Goal: Check status: Check status

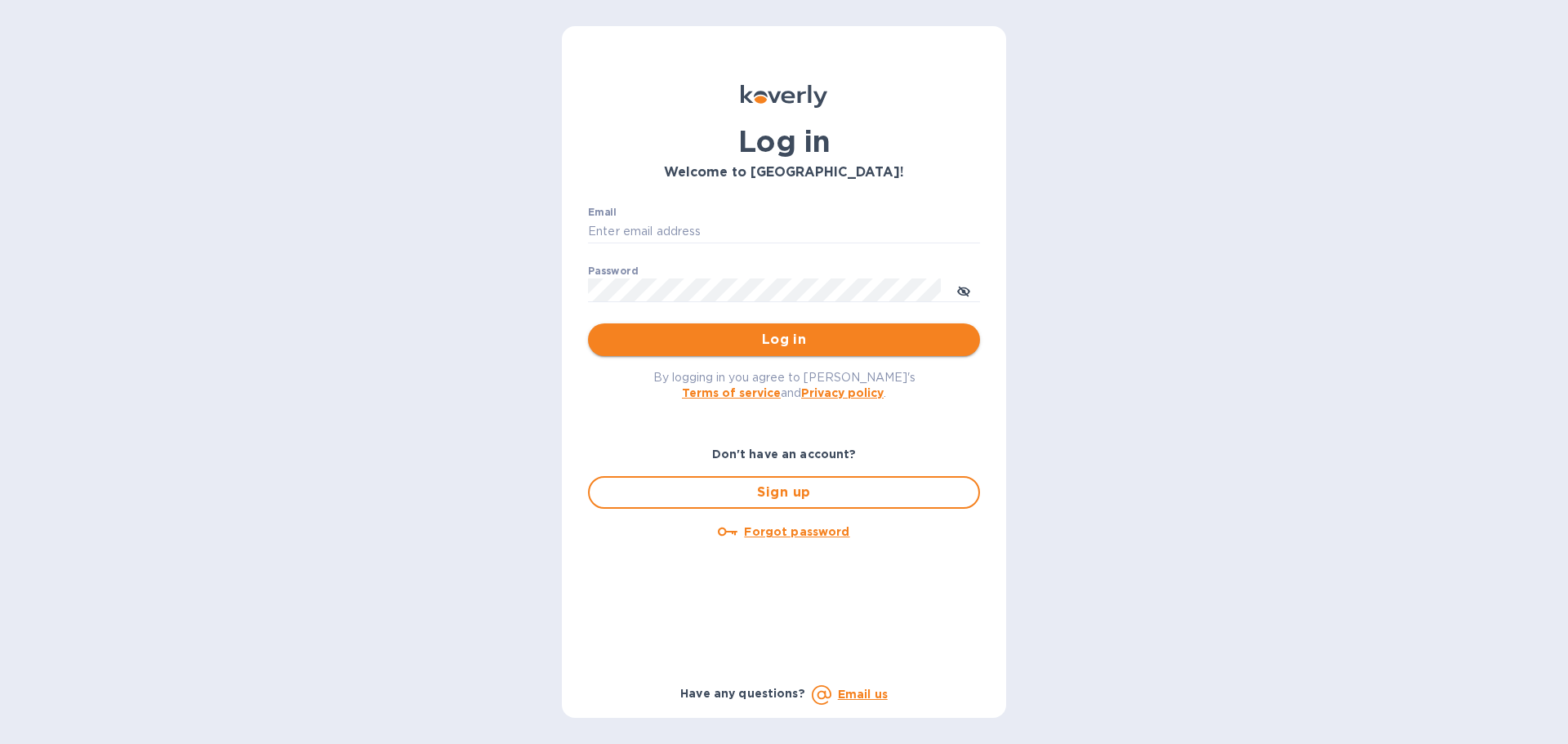
type input "rta@ecs.one"
click at [786, 332] on span "Log in" at bounding box center [784, 340] width 366 height 19
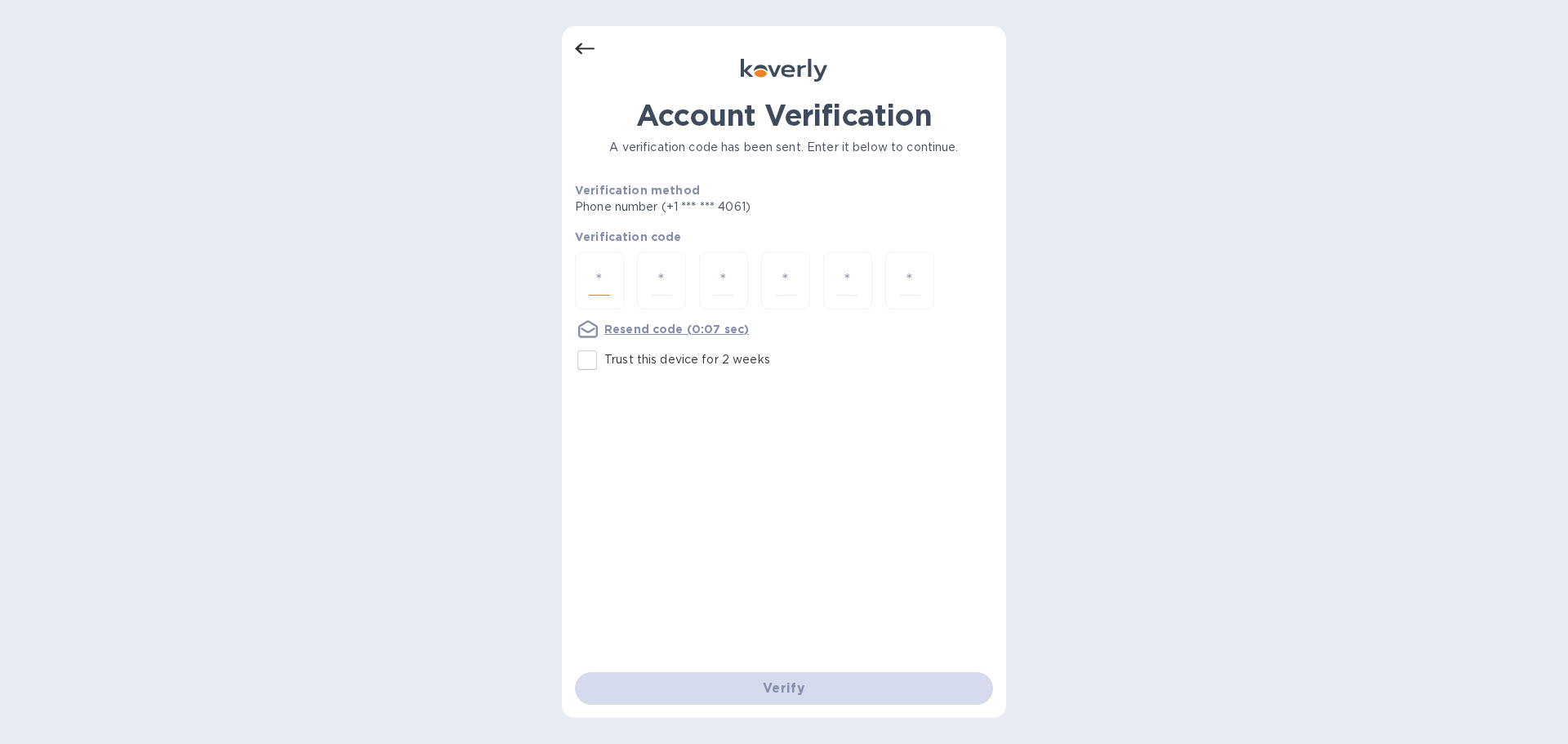
click at [589, 285] on input "number" at bounding box center [599, 280] width 21 height 30
type input "2"
type input "5"
type input "1"
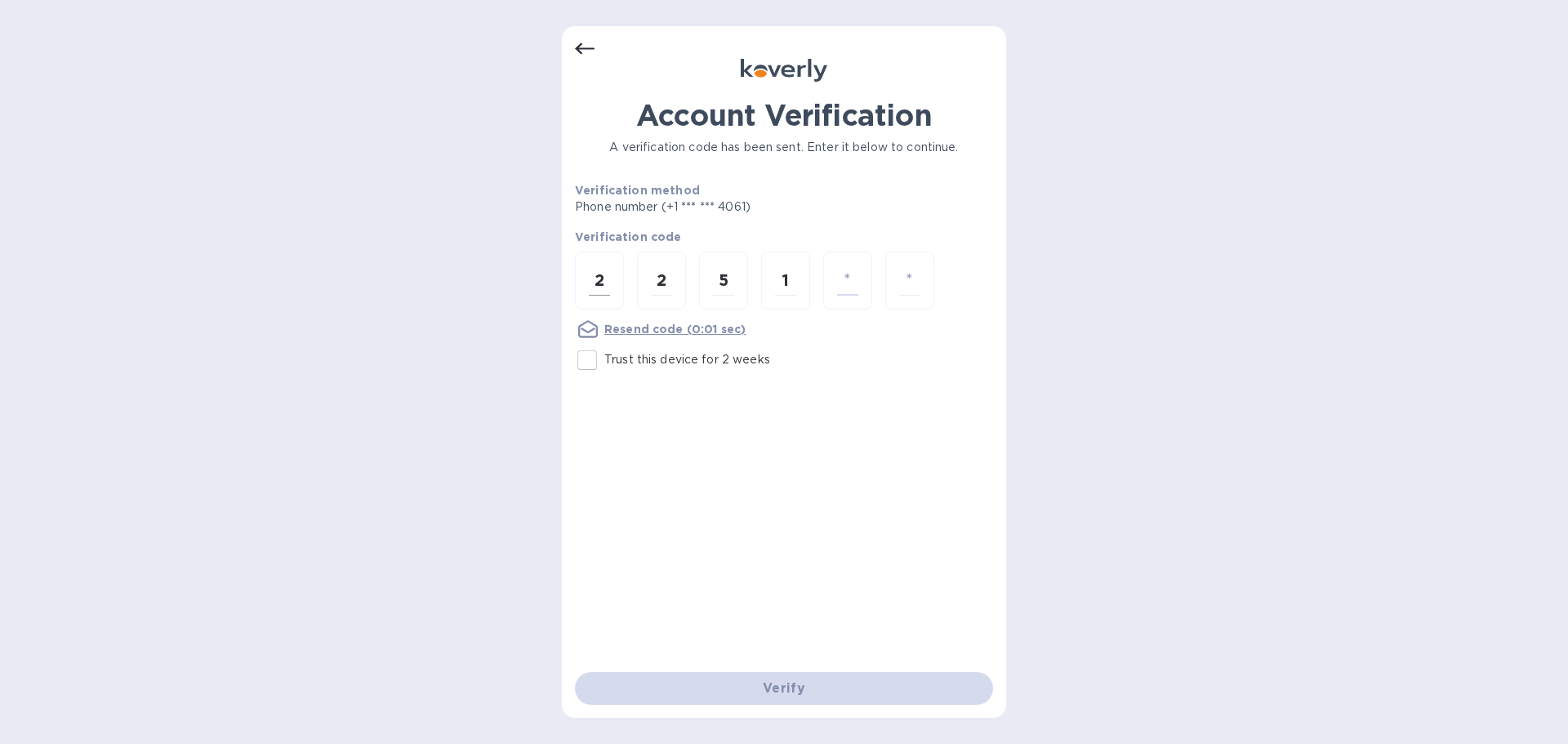
type input "9"
type input "3"
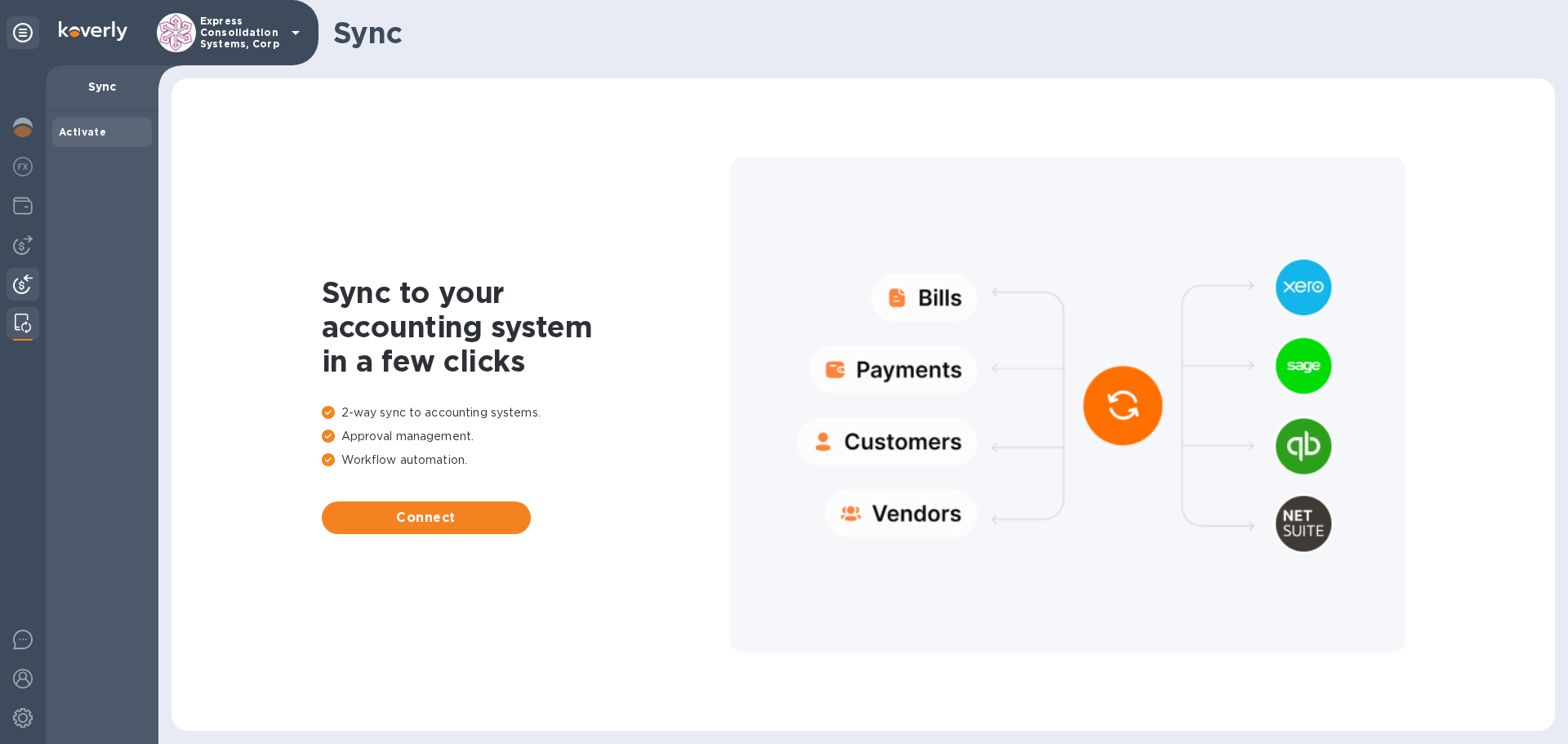
click at [25, 282] on img at bounding box center [23, 284] width 19 height 19
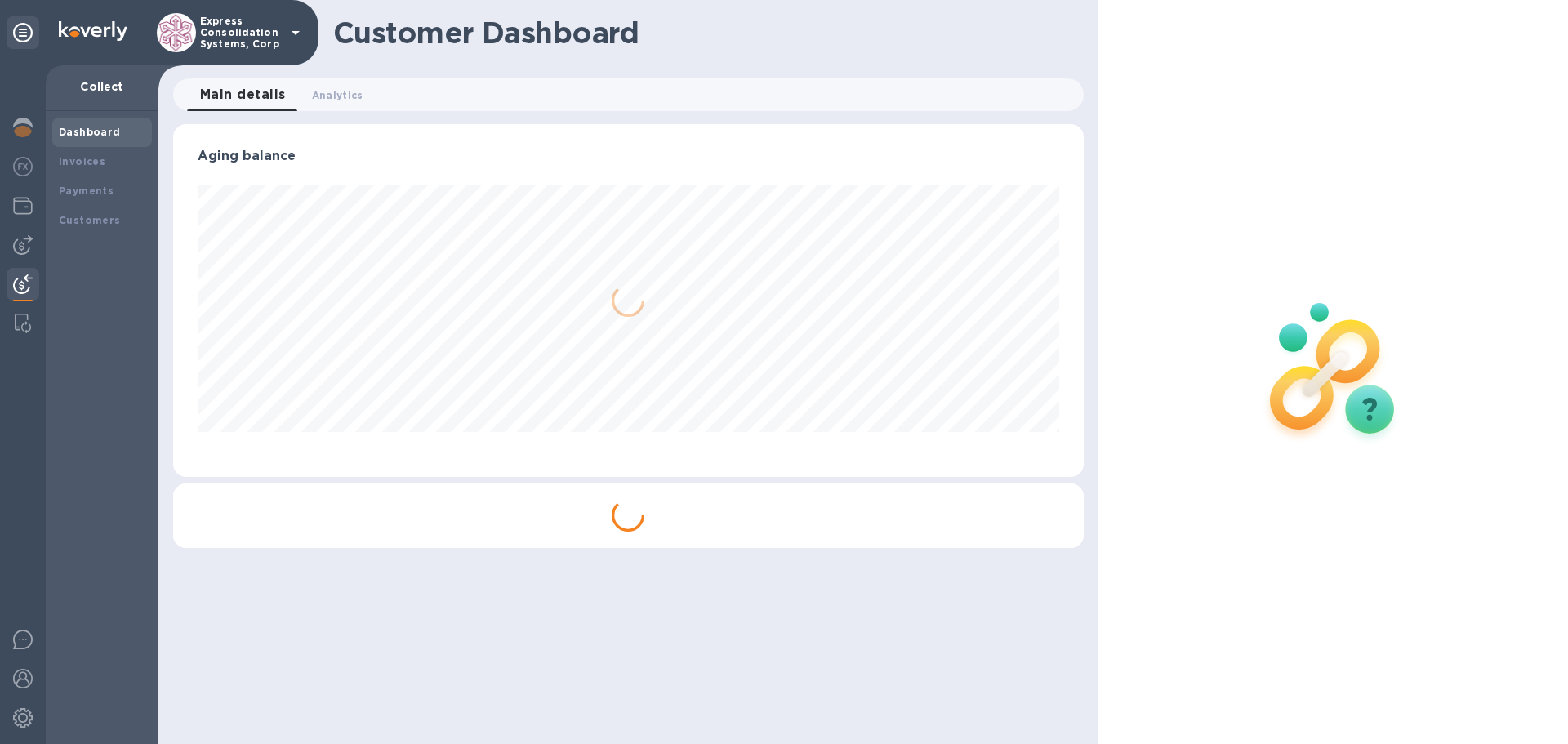
scroll to position [353, 910]
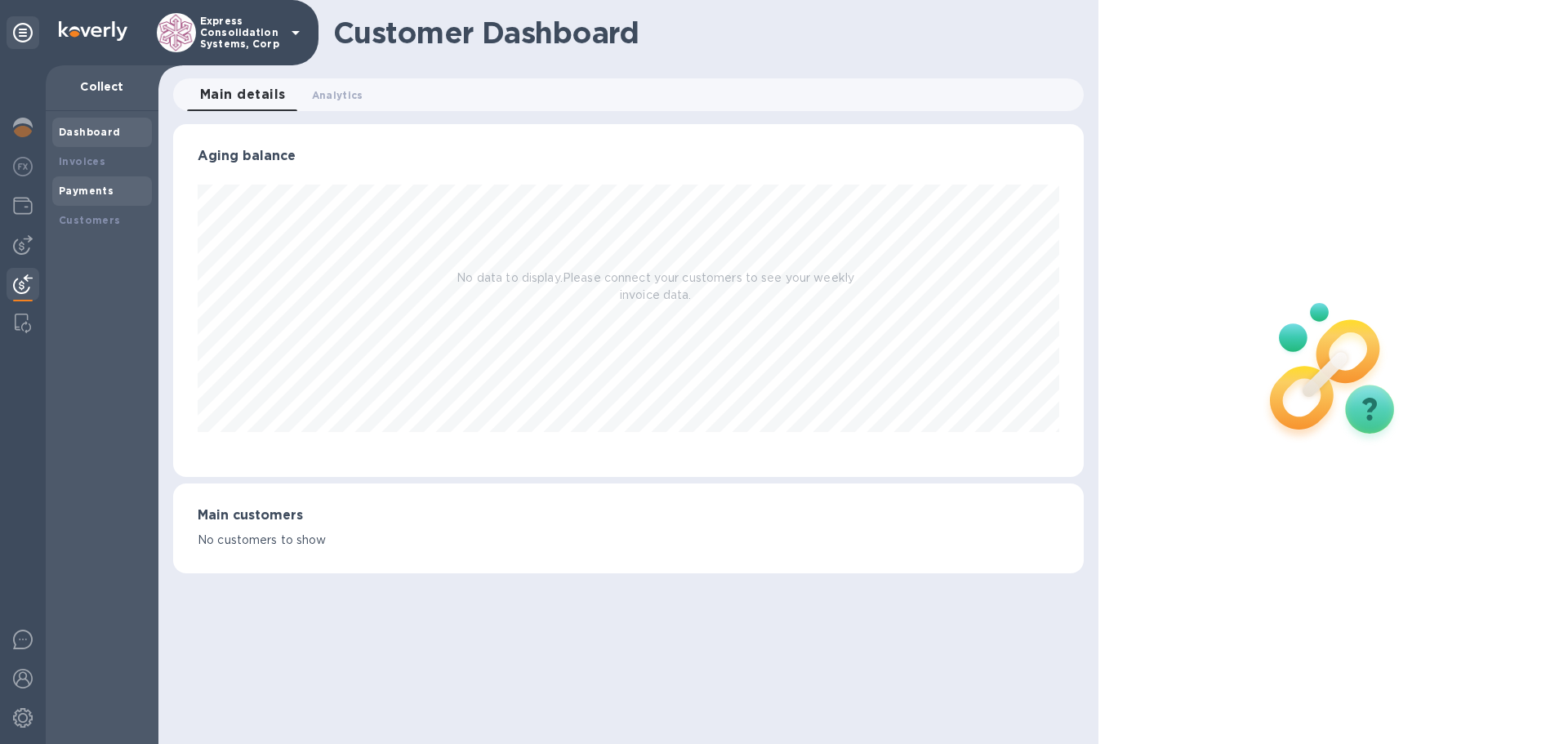
click at [60, 181] on div "Payments" at bounding box center [102, 191] width 99 height 29
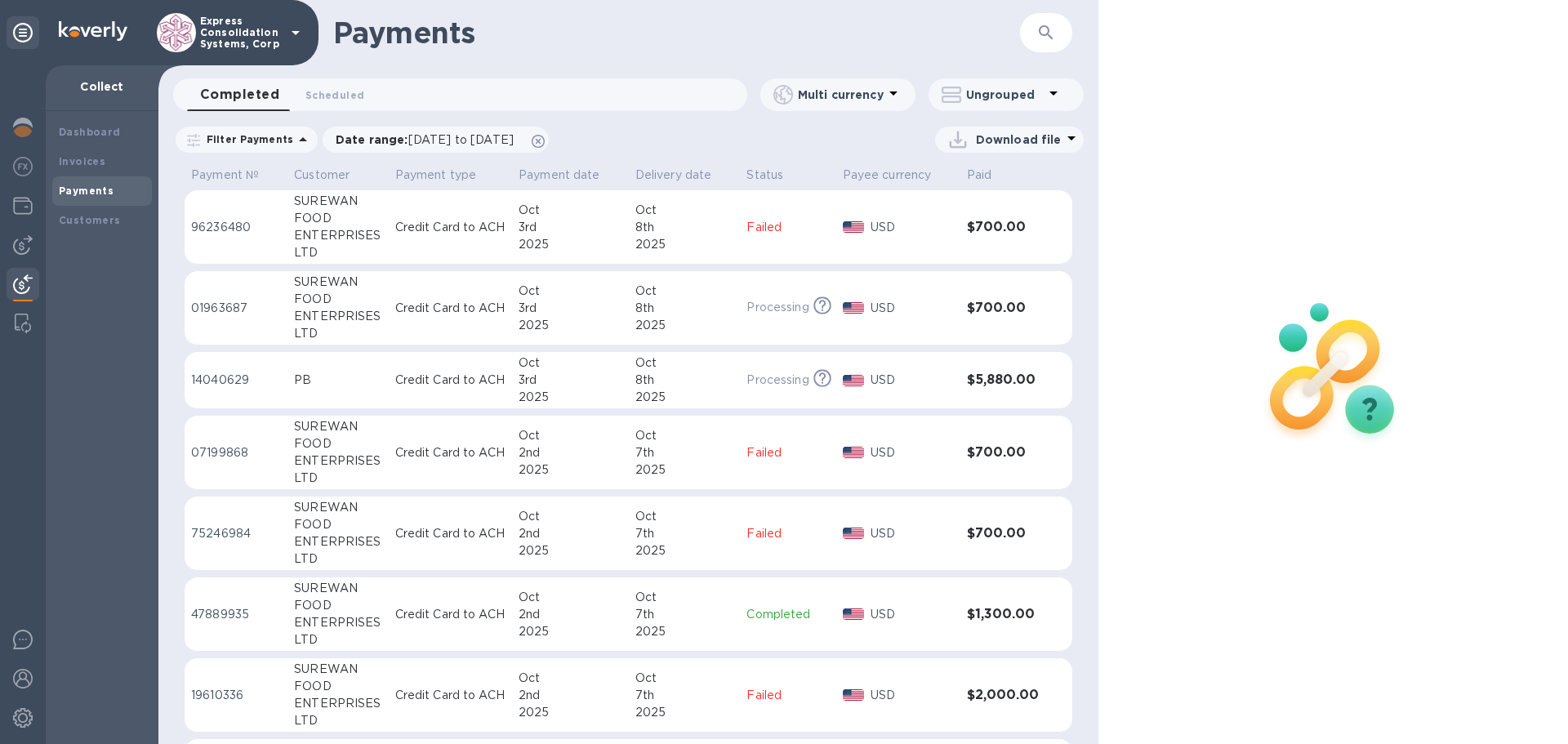
click at [180, 33] on img at bounding box center [177, 33] width 40 height 40
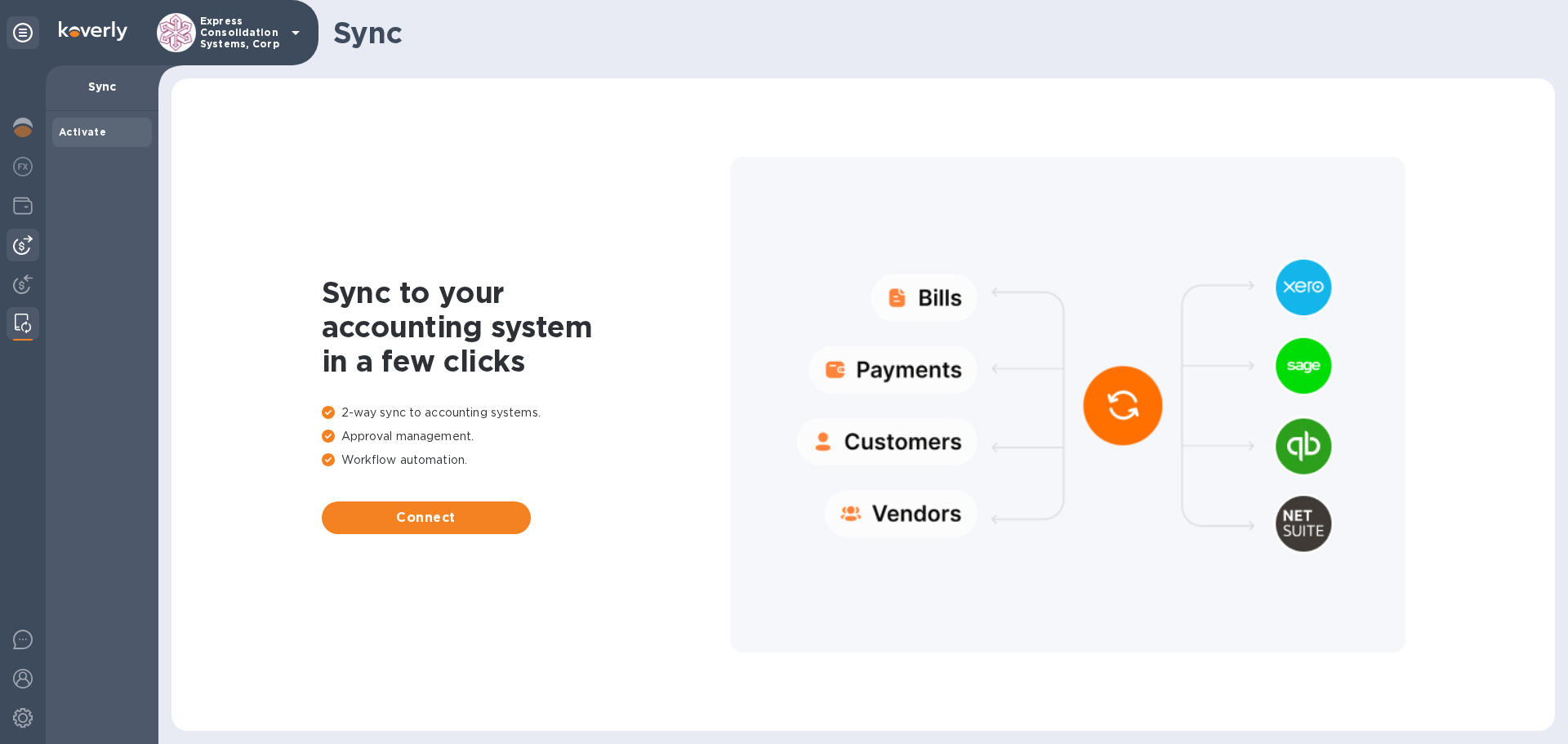
click at [29, 247] on img at bounding box center [23, 245] width 19 height 19
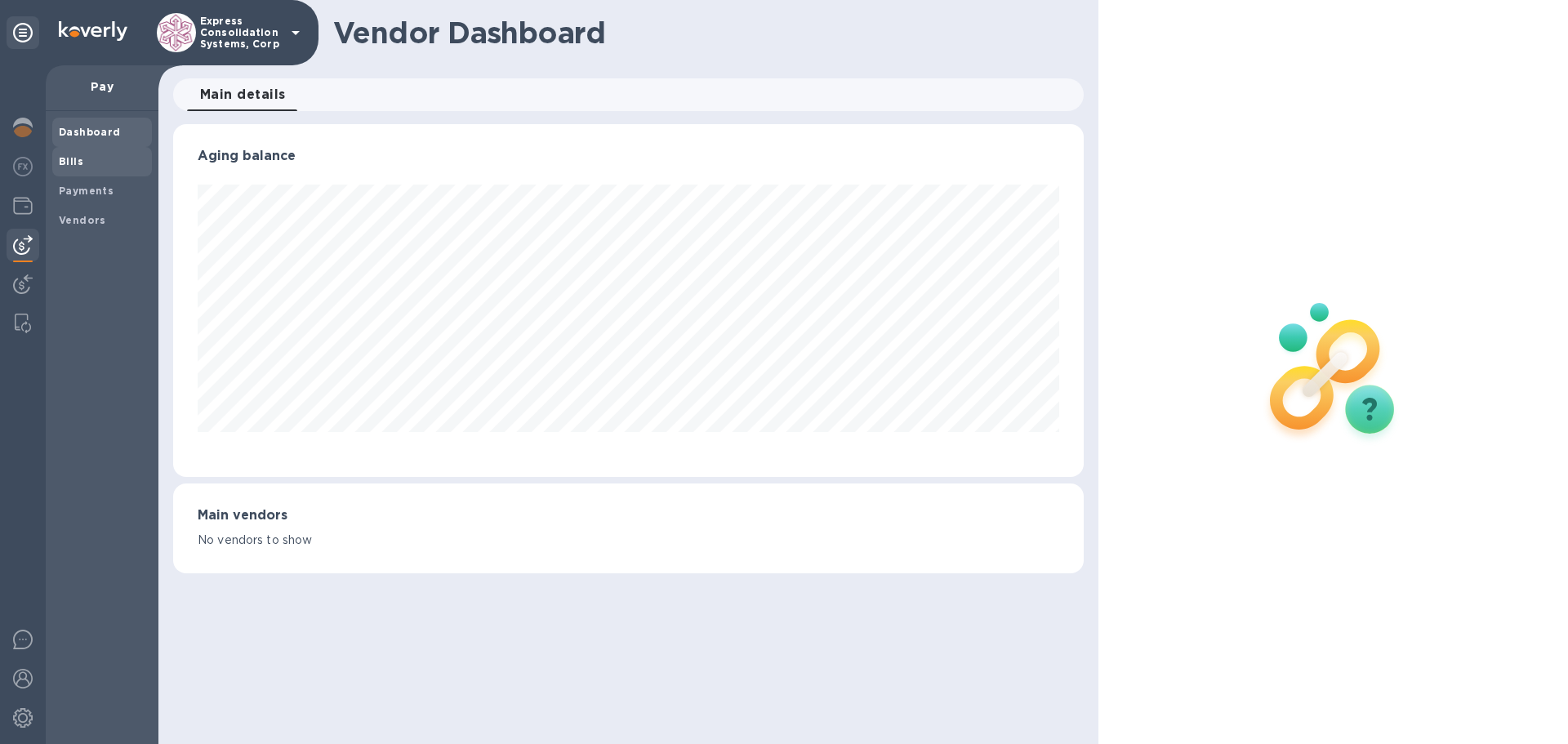
scroll to position [353, 910]
click at [29, 277] on img at bounding box center [23, 284] width 19 height 19
click at [104, 189] on b "Payments" at bounding box center [86, 191] width 54 height 12
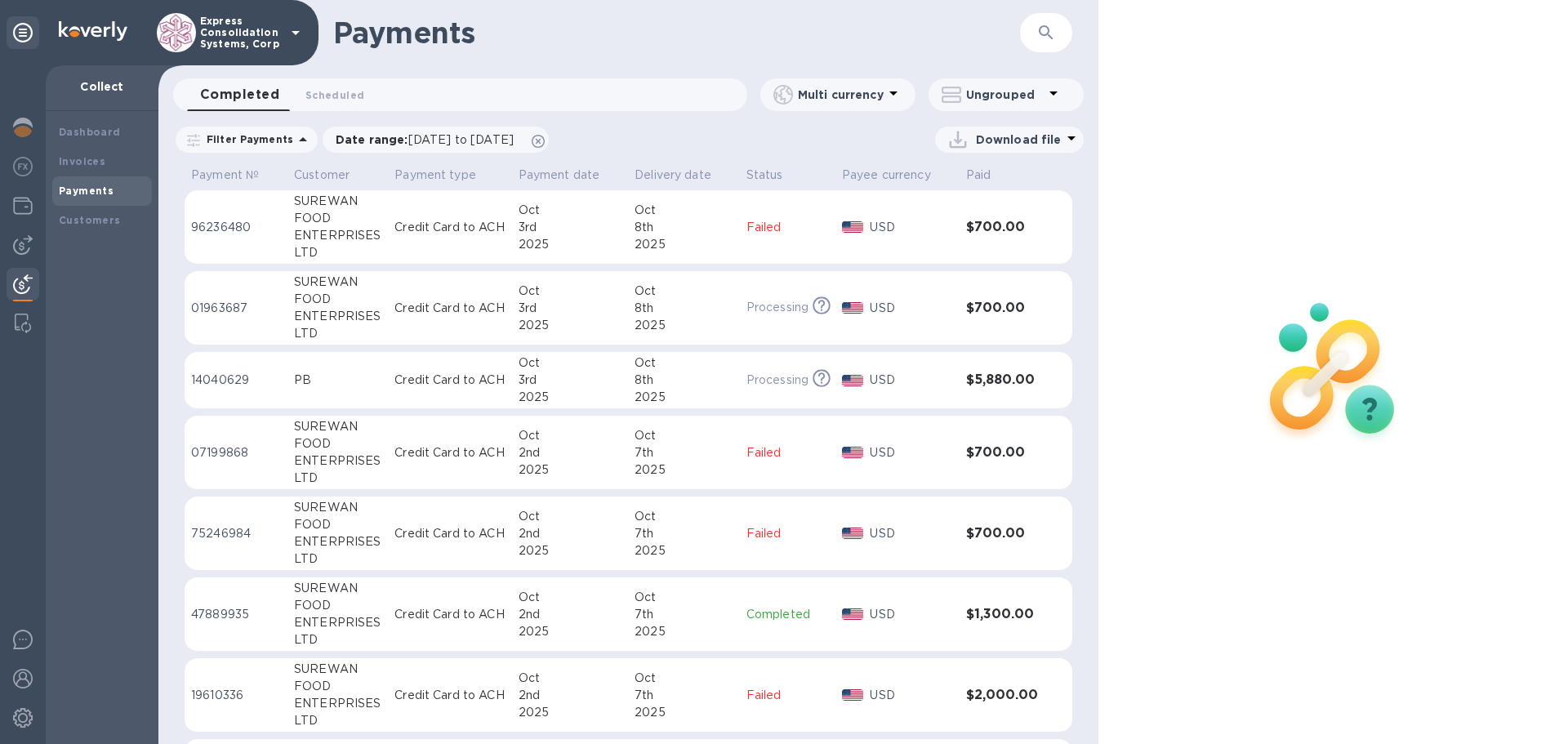
click at [69, 197] on div "Payments" at bounding box center [102, 191] width 87 height 17
